Goal: Find specific page/section: Find specific page/section

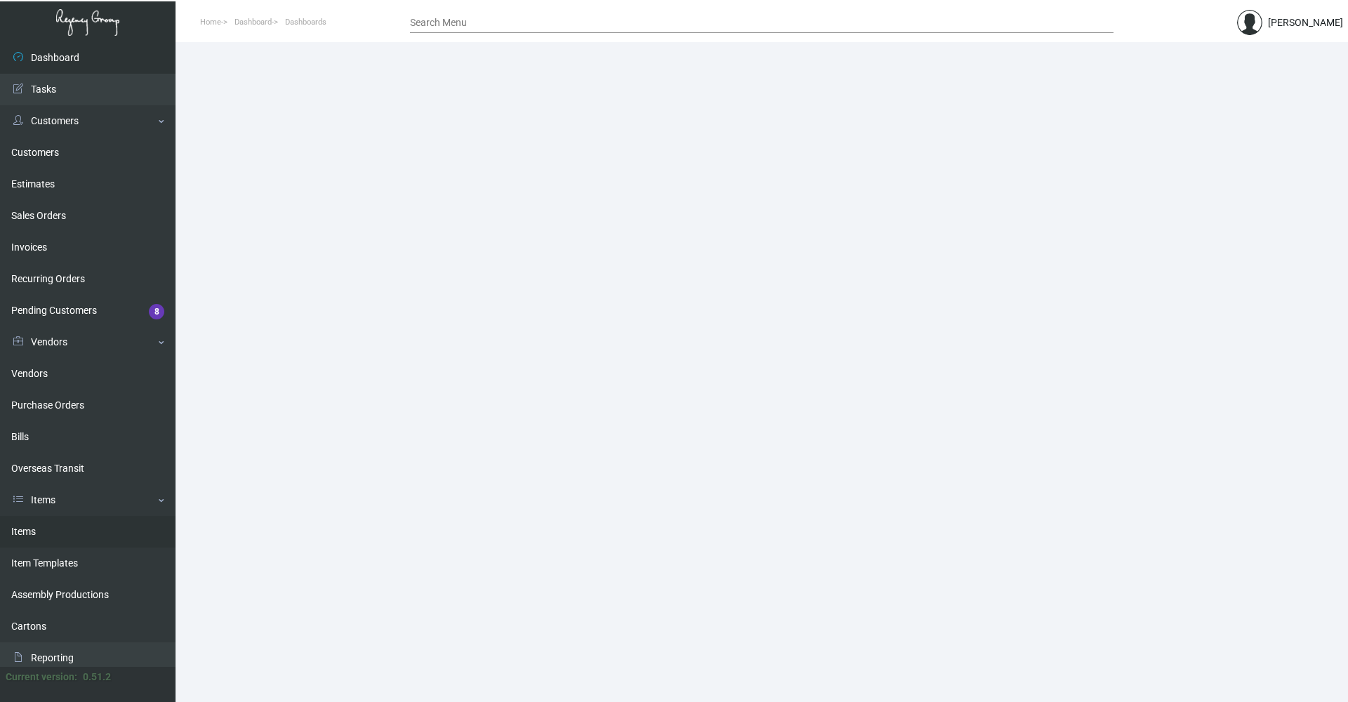
click at [75, 523] on link "Items" at bounding box center [88, 532] width 176 height 32
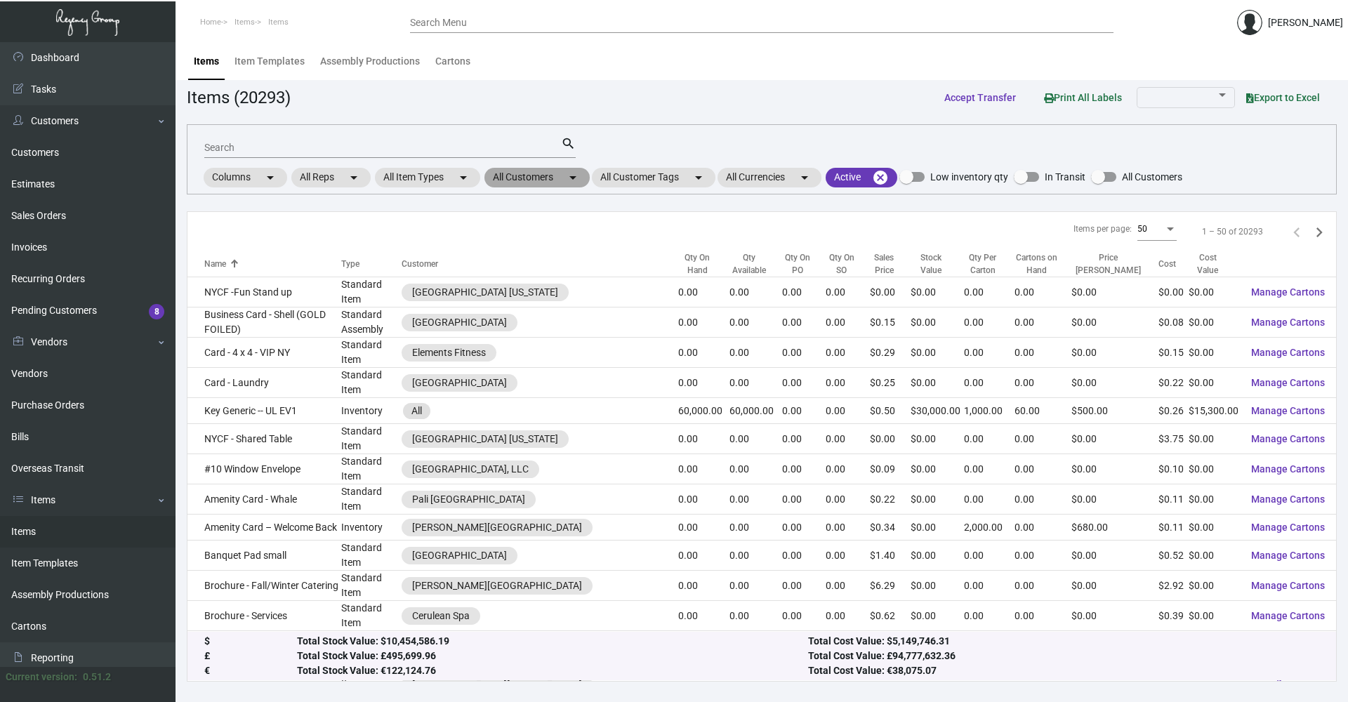
click at [562, 174] on mat-chip "All Customers arrow_drop_down" at bounding box center [536, 178] width 105 height 20
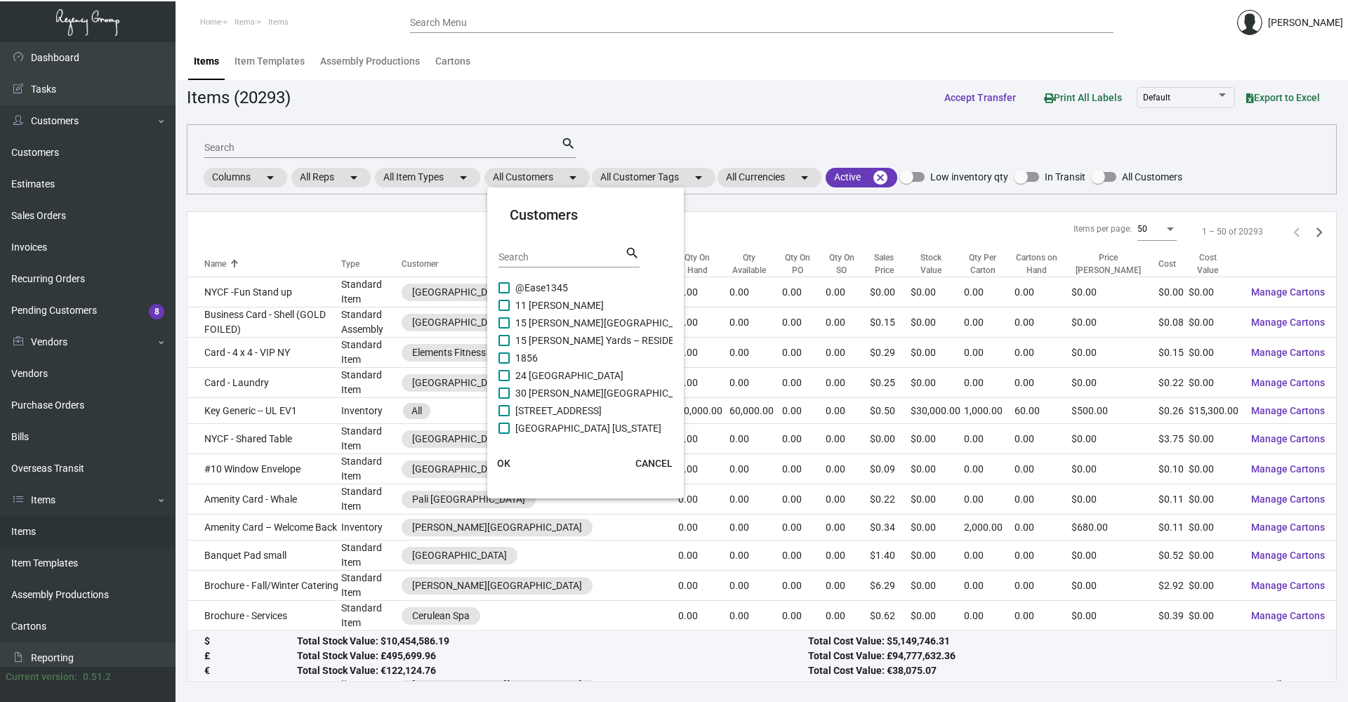
drag, startPoint x: 526, startPoint y: 248, endPoint x: 526, endPoint y: 260, distance: 11.9
click at [526, 249] on div "Search" at bounding box center [562, 257] width 126 height 22
click at [526, 260] on input "Search" at bounding box center [562, 257] width 126 height 11
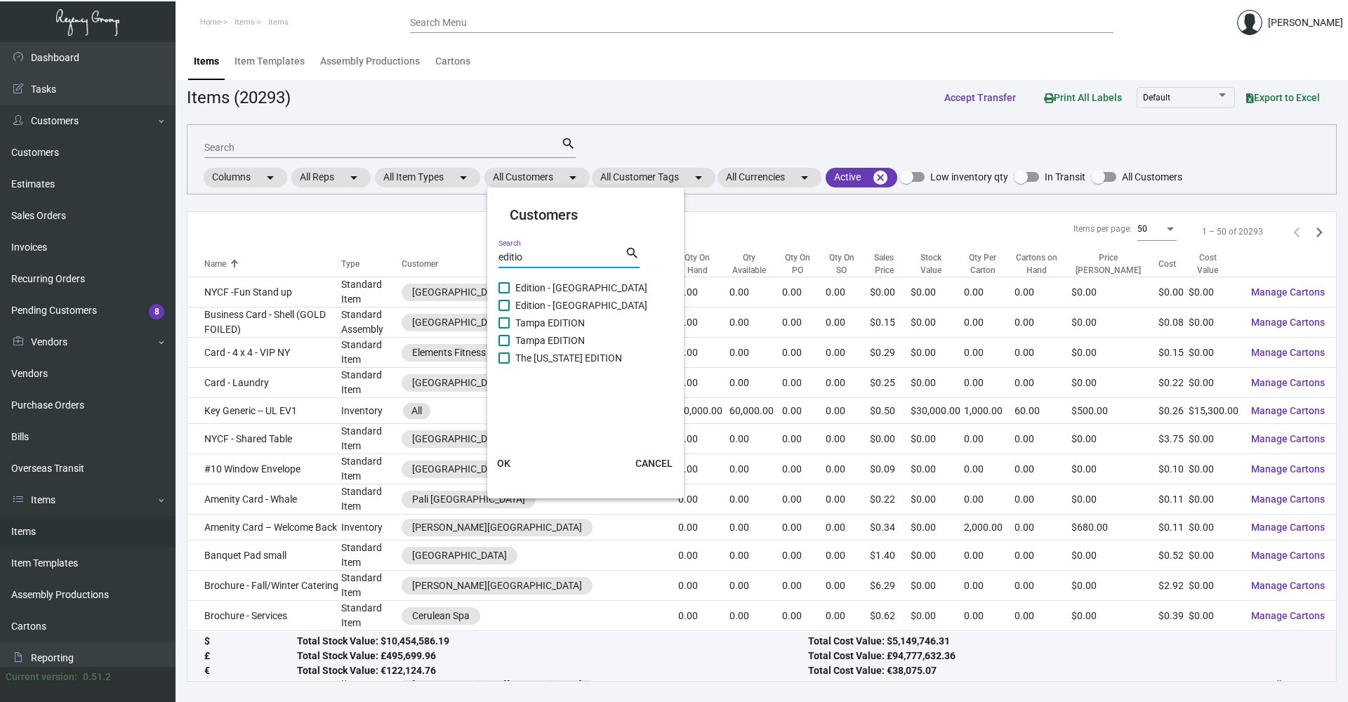
type input "editio"
click at [502, 364] on label "The [US_STATE] EDITION" at bounding box center [561, 358] width 124 height 17
click at [503, 364] on input "The [US_STATE] EDITION" at bounding box center [503, 364] width 1 height 1
checkbox input "true"
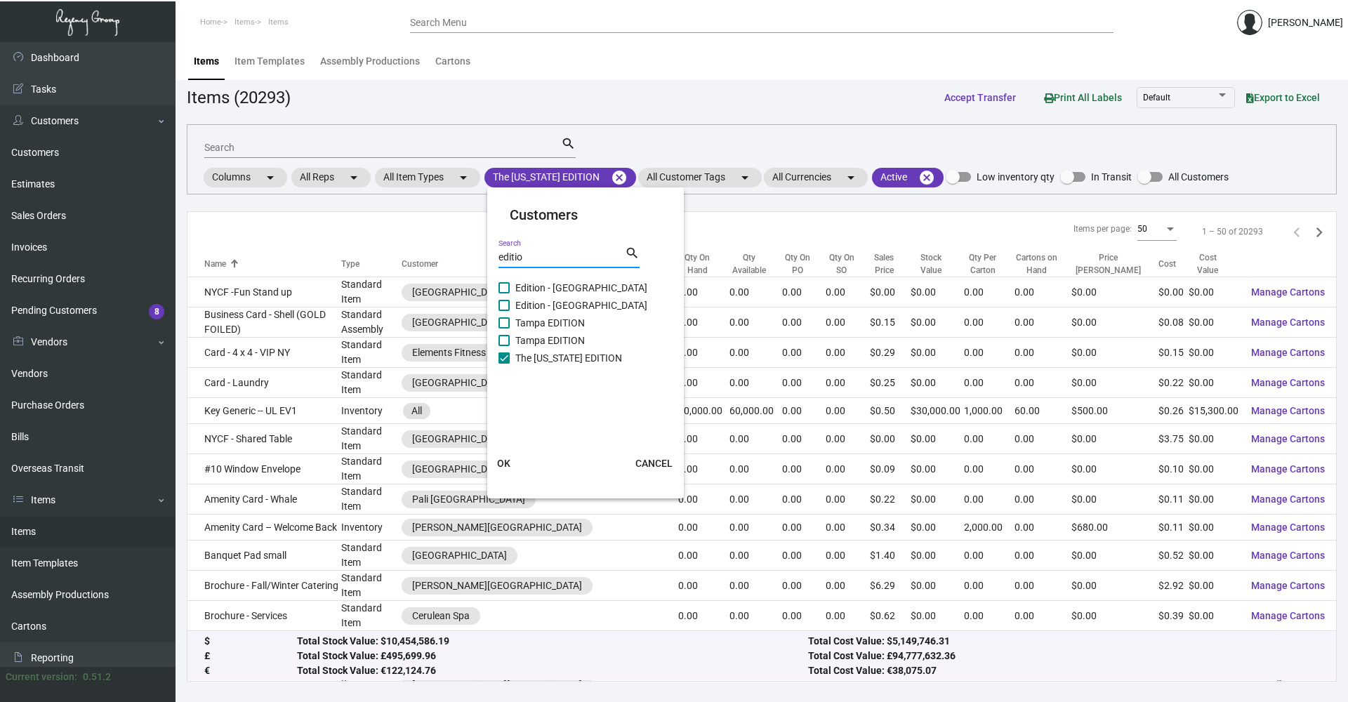
click at [521, 255] on input "editio" at bounding box center [562, 257] width 126 height 11
type input "edition"
checkbox input "true"
checkbox input "false"
type input "edition"
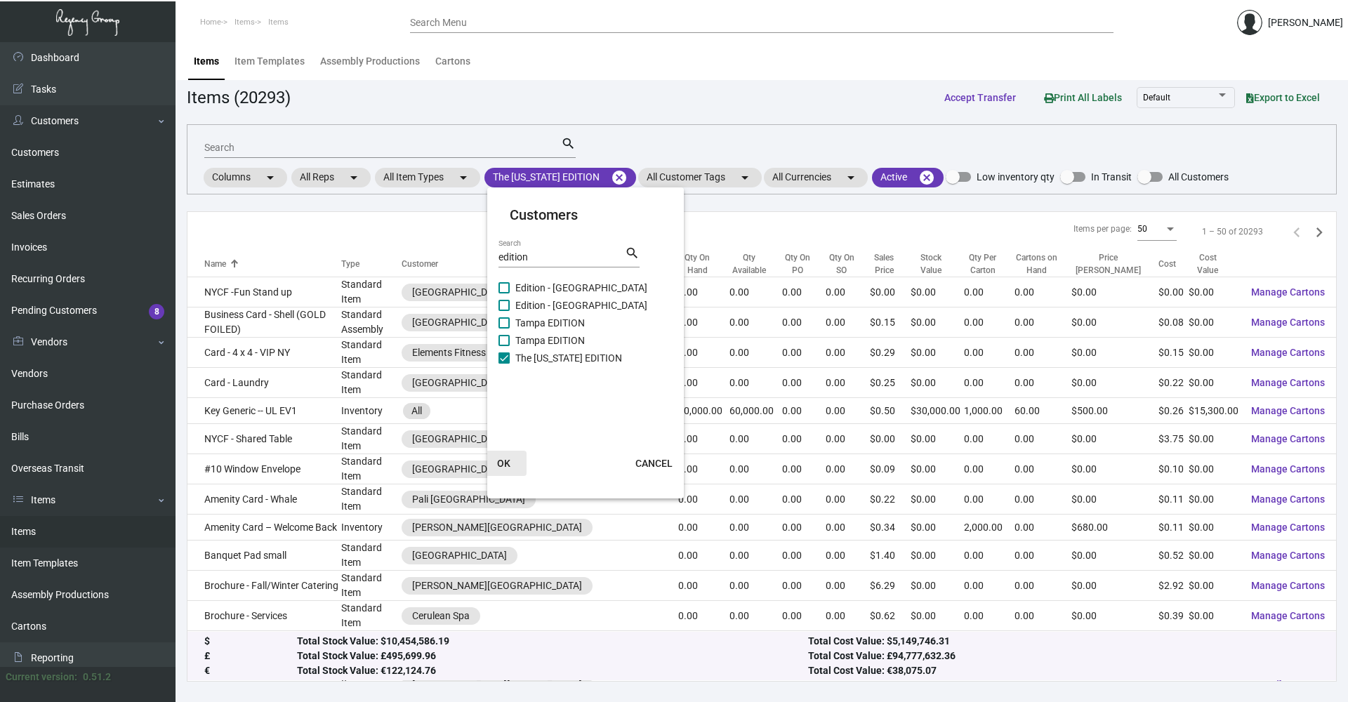
click at [506, 458] on span "OK" at bounding box center [503, 463] width 13 height 11
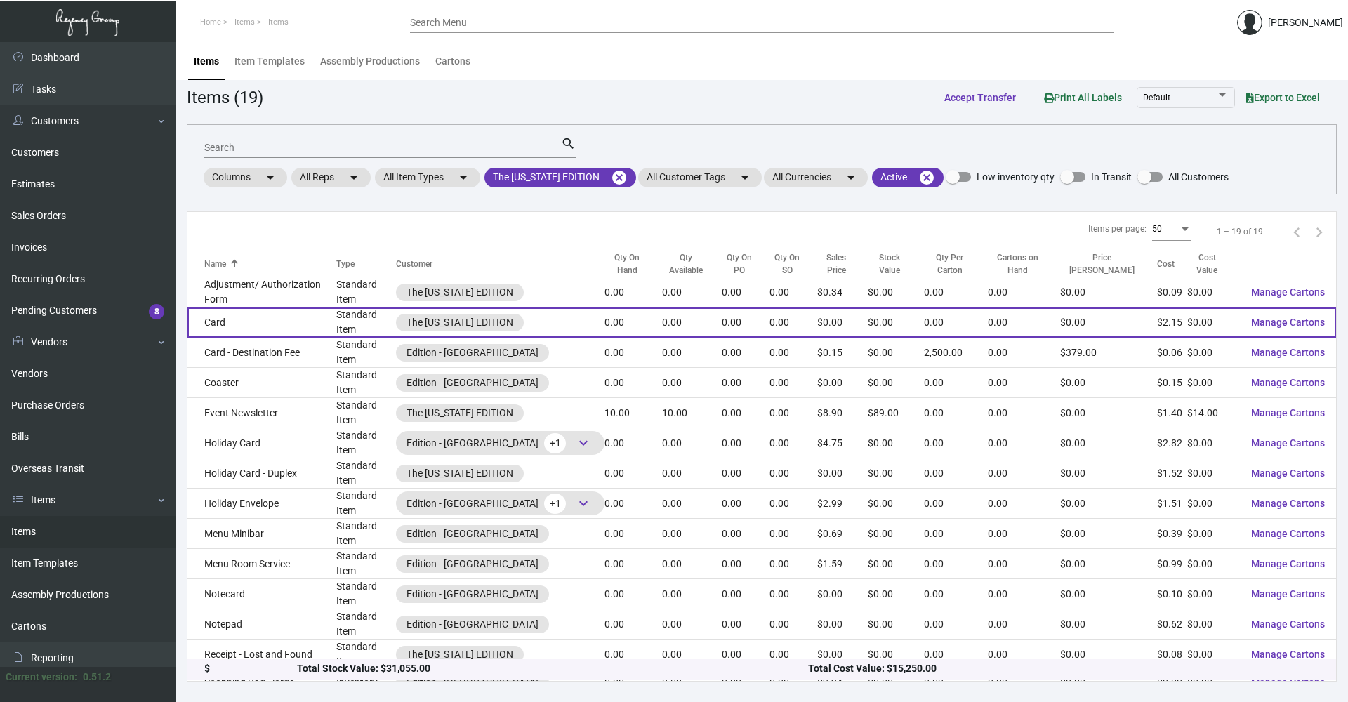
click at [233, 308] on td "Card" at bounding box center [261, 323] width 149 height 30
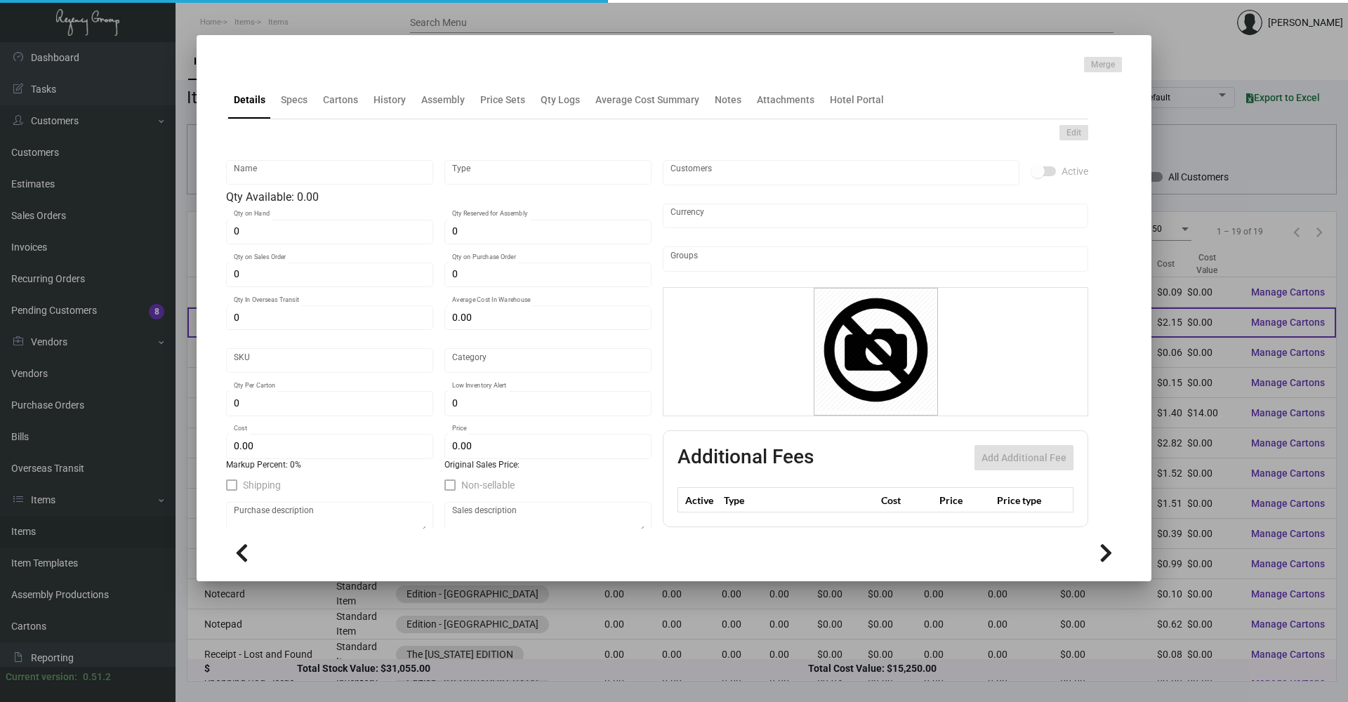
type input "Card"
type input "Standard Item"
type input "$ 0.00"
type input "TSEH-Card-26"
type input "Standard"
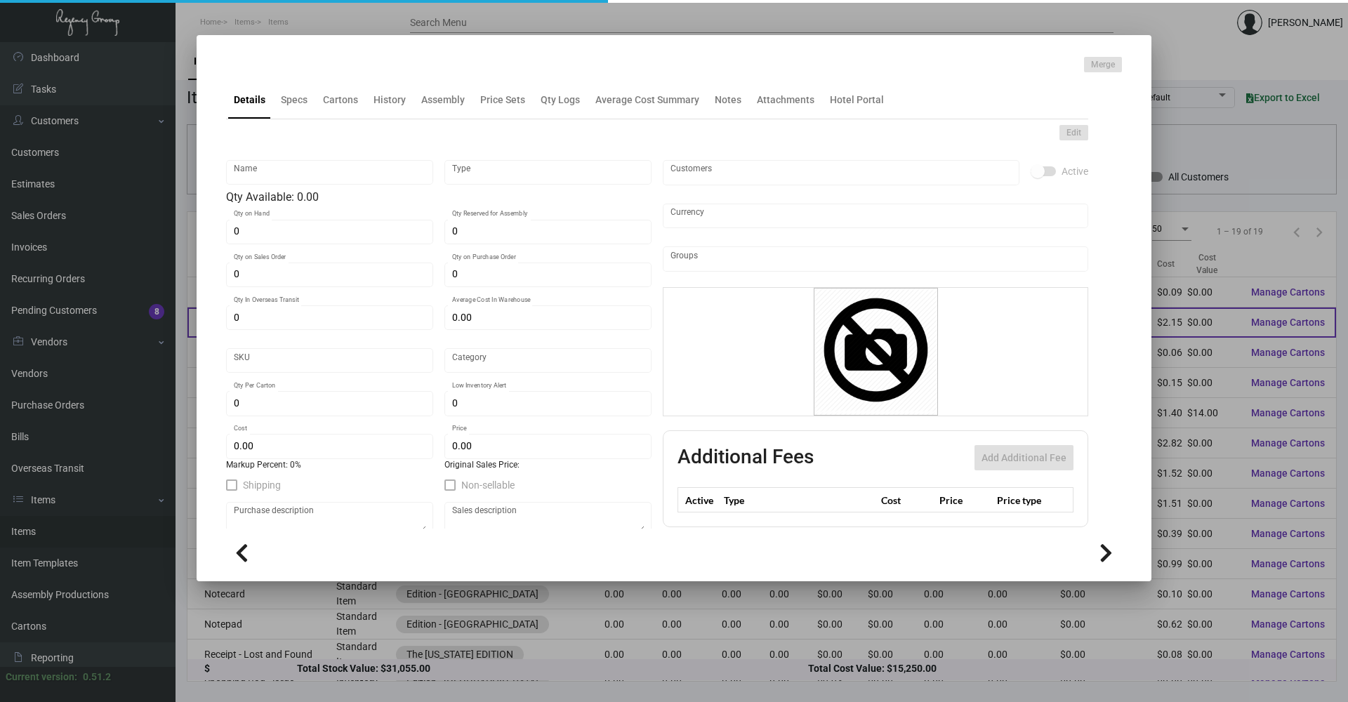
type input "$ 2.15"
type input "$ 0.00"
checkbox input "true"
type input "United States Dollar $"
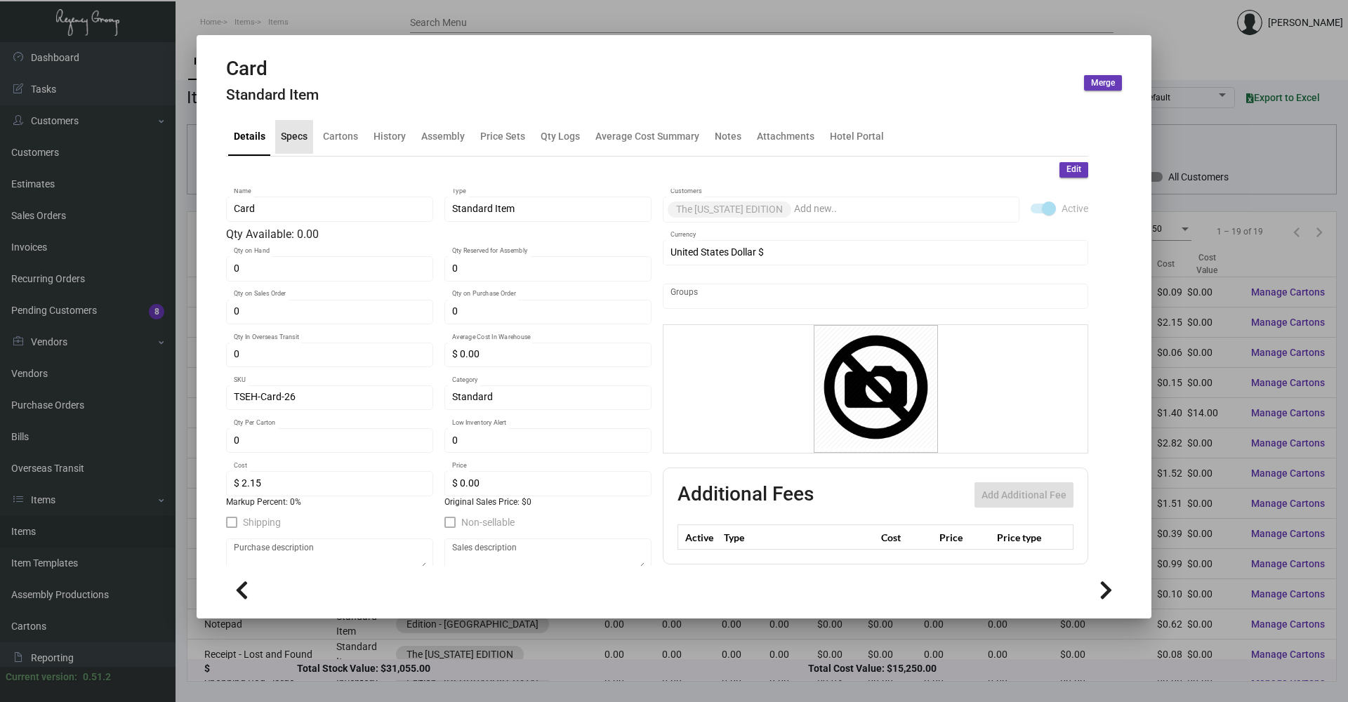
click at [284, 131] on div "Specs" at bounding box center [294, 136] width 27 height 15
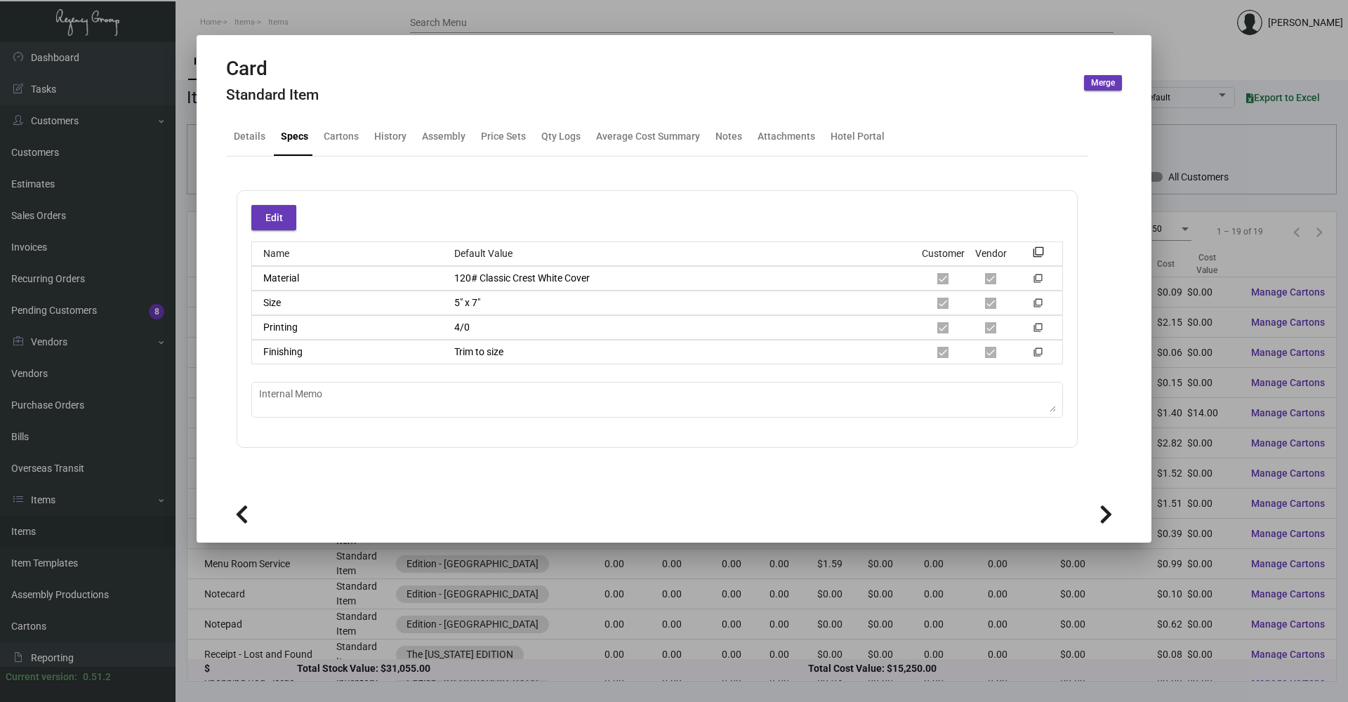
drag, startPoint x: 1000, startPoint y: 16, endPoint x: 1060, endPoint y: 1, distance: 62.3
click at [1001, 16] on div at bounding box center [674, 351] width 1348 height 702
